Goal: Information Seeking & Learning: Check status

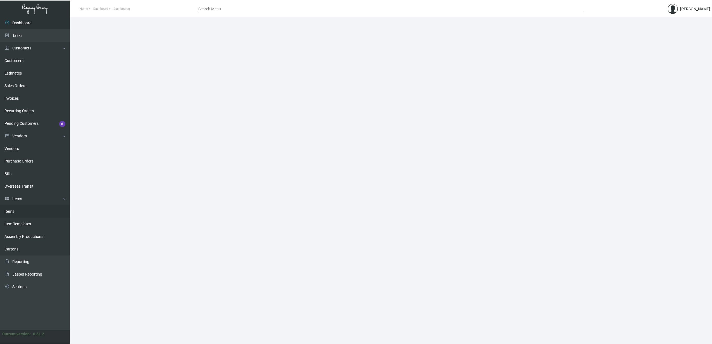
drag, startPoint x: 13, startPoint y: 215, endPoint x: 25, endPoint y: 212, distance: 11.9
click at [13, 215] on link "Items" at bounding box center [35, 211] width 70 height 13
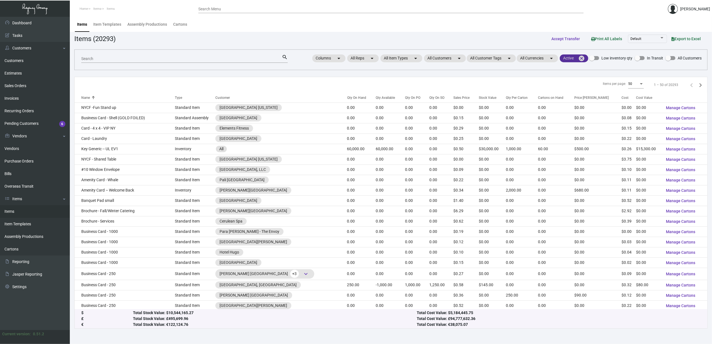
click at [583, 61] on mat-icon "cancel" at bounding box center [581, 58] width 7 height 7
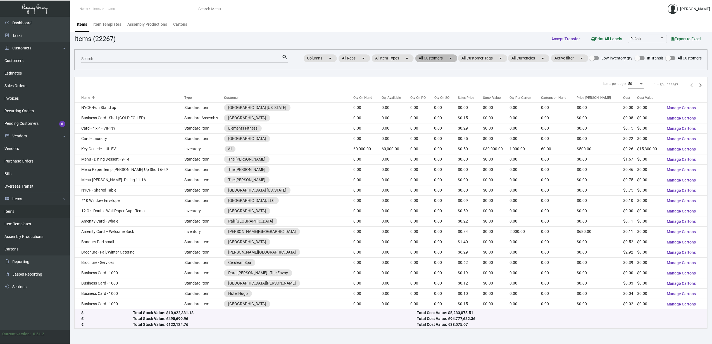
click at [444, 61] on mat-chip "All Customers arrow_drop_down" at bounding box center [437, 58] width 42 height 8
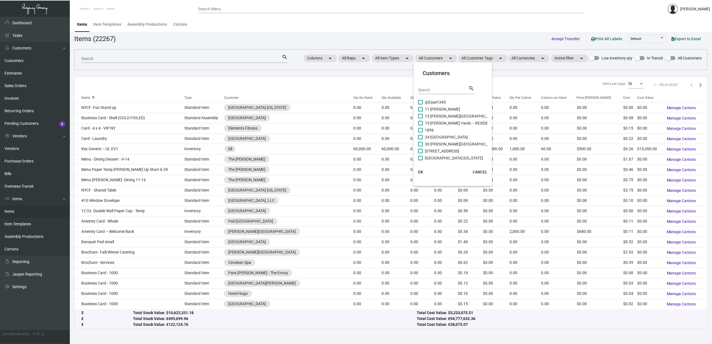
click at [452, 92] on input "Search" at bounding box center [443, 90] width 50 height 4
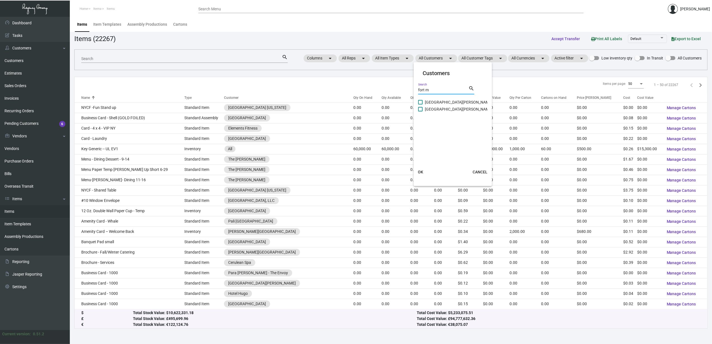
type input "fort m"
click at [448, 108] on span "[GEOGRAPHIC_DATA][PERSON_NAME]" at bounding box center [459, 109] width 68 height 7
click at [421, 112] on input "[GEOGRAPHIC_DATA][PERSON_NAME]" at bounding box center [420, 112] width 0 height 0
checkbox input "true"
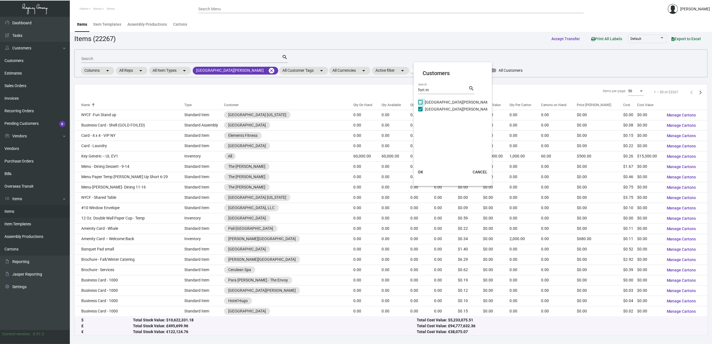
click at [442, 103] on span "[GEOGRAPHIC_DATA][PERSON_NAME]" at bounding box center [459, 102] width 68 height 7
click at [421, 105] on input "[GEOGRAPHIC_DATA][PERSON_NAME]" at bounding box center [420, 105] width 0 height 0
checkbox input "true"
click at [424, 170] on button "OK" at bounding box center [421, 172] width 18 height 10
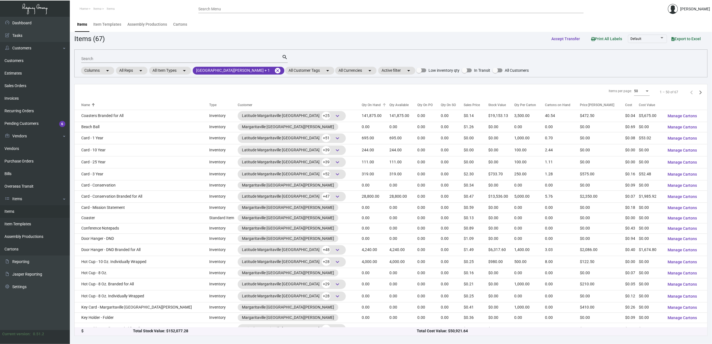
click at [362, 104] on div "Qty On Hand" at bounding box center [371, 105] width 19 height 5
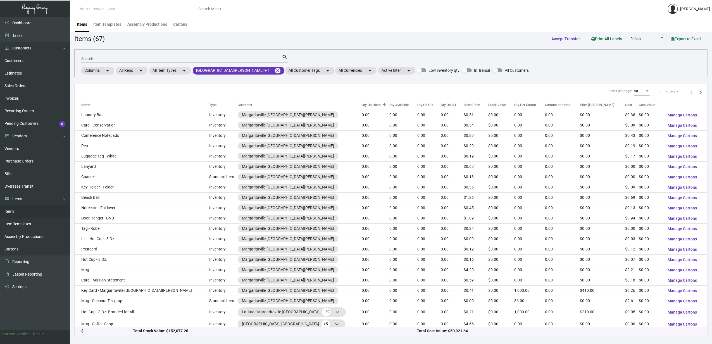
click at [332, 104] on th "Customer" at bounding box center [300, 105] width 124 height 10
click at [362, 105] on div "Qty On Hand" at bounding box center [371, 105] width 19 height 5
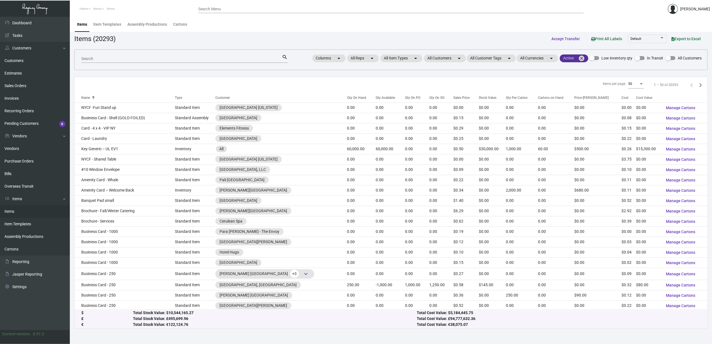
click at [585, 59] on mat-icon "cancel" at bounding box center [581, 58] width 7 height 7
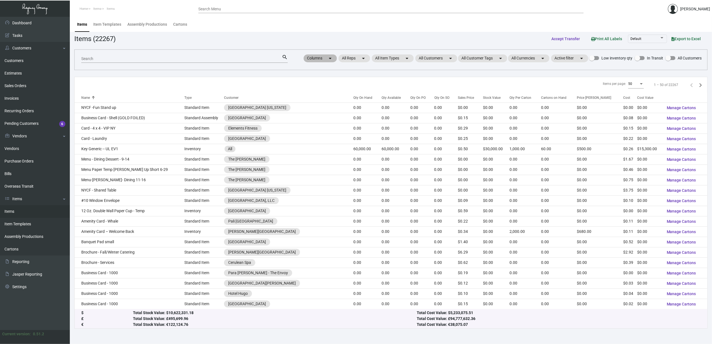
click at [442, 63] on div "Columns arrow_drop_down All Reps arrow_drop_down All Item Types arrow_drop_down…" at bounding box center [502, 59] width 399 height 10
click at [440, 58] on mat-chip "All Customers arrow_drop_down" at bounding box center [437, 58] width 42 height 8
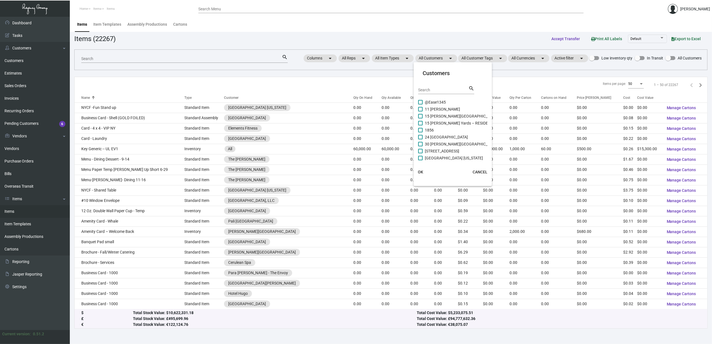
click at [443, 91] on input "Search" at bounding box center [443, 90] width 50 height 4
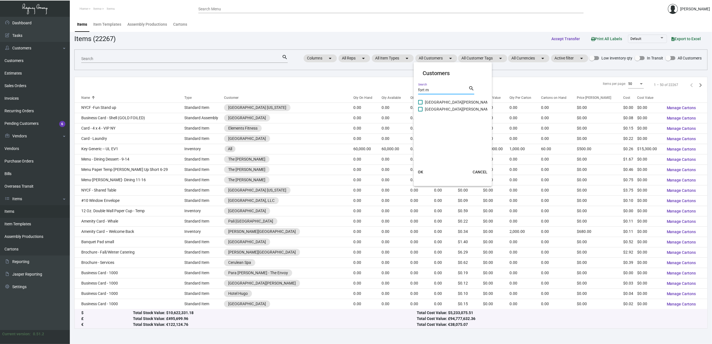
type input "fort m"
click at [436, 102] on span "[GEOGRAPHIC_DATA][PERSON_NAME]" at bounding box center [459, 102] width 68 height 7
click at [421, 105] on input "[GEOGRAPHIC_DATA][PERSON_NAME]" at bounding box center [420, 105] width 0 height 0
checkbox input "true"
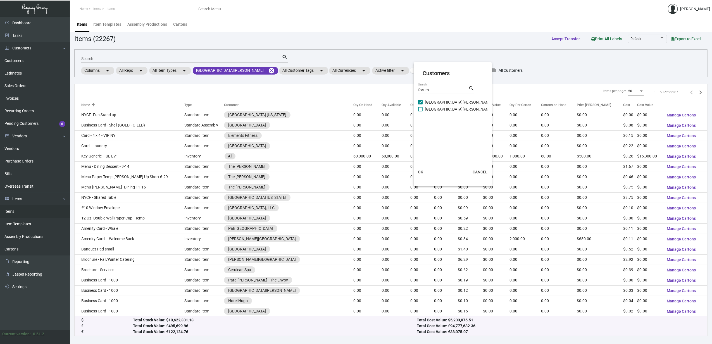
click at [435, 109] on span "[GEOGRAPHIC_DATA][PERSON_NAME]" at bounding box center [459, 109] width 68 height 7
click at [421, 112] on input "[GEOGRAPHIC_DATA][PERSON_NAME]" at bounding box center [420, 112] width 0 height 0
checkbox input "true"
click at [421, 175] on button "OK" at bounding box center [421, 172] width 18 height 10
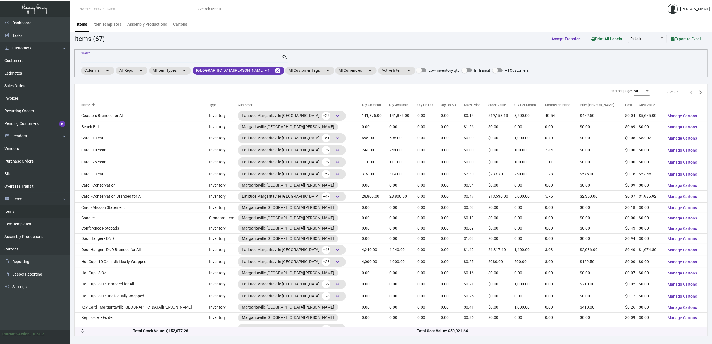
click at [168, 57] on input "Search" at bounding box center [181, 59] width 201 height 4
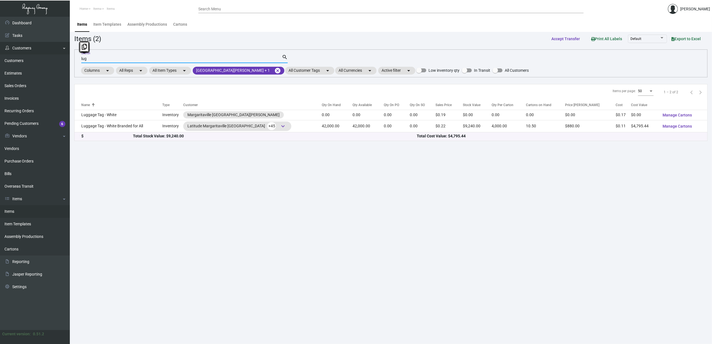
drag, startPoint x: 142, startPoint y: 57, endPoint x: 50, endPoint y: 50, distance: 91.9
click at [50, 50] on div "Dashboard Dashboard Tasks Customers Customers Estimates Sales Orders Invoices R…" at bounding box center [356, 181] width 712 height 328
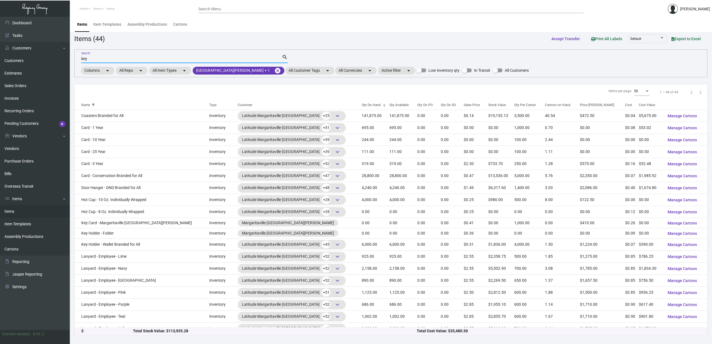
type input "key"
click at [362, 105] on div "Qty On Hand" at bounding box center [371, 105] width 19 height 5
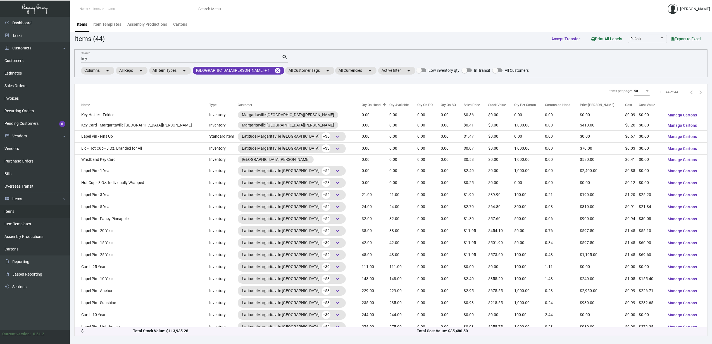
click at [362, 105] on div "Qty On Hand" at bounding box center [371, 105] width 19 height 5
